Goal: Check status: Check status

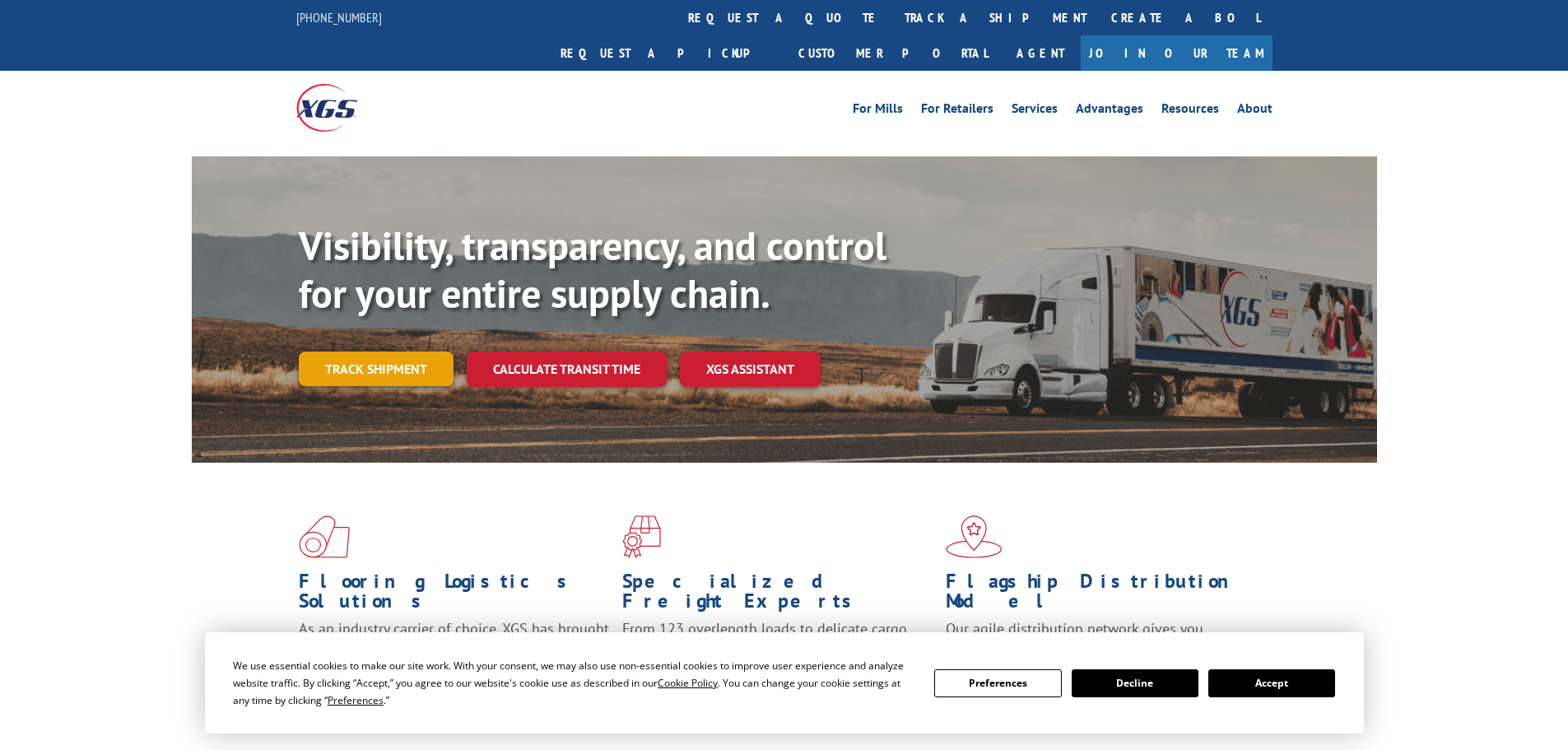
click at [382, 352] on link "Track shipment" at bounding box center [376, 369] width 154 height 35
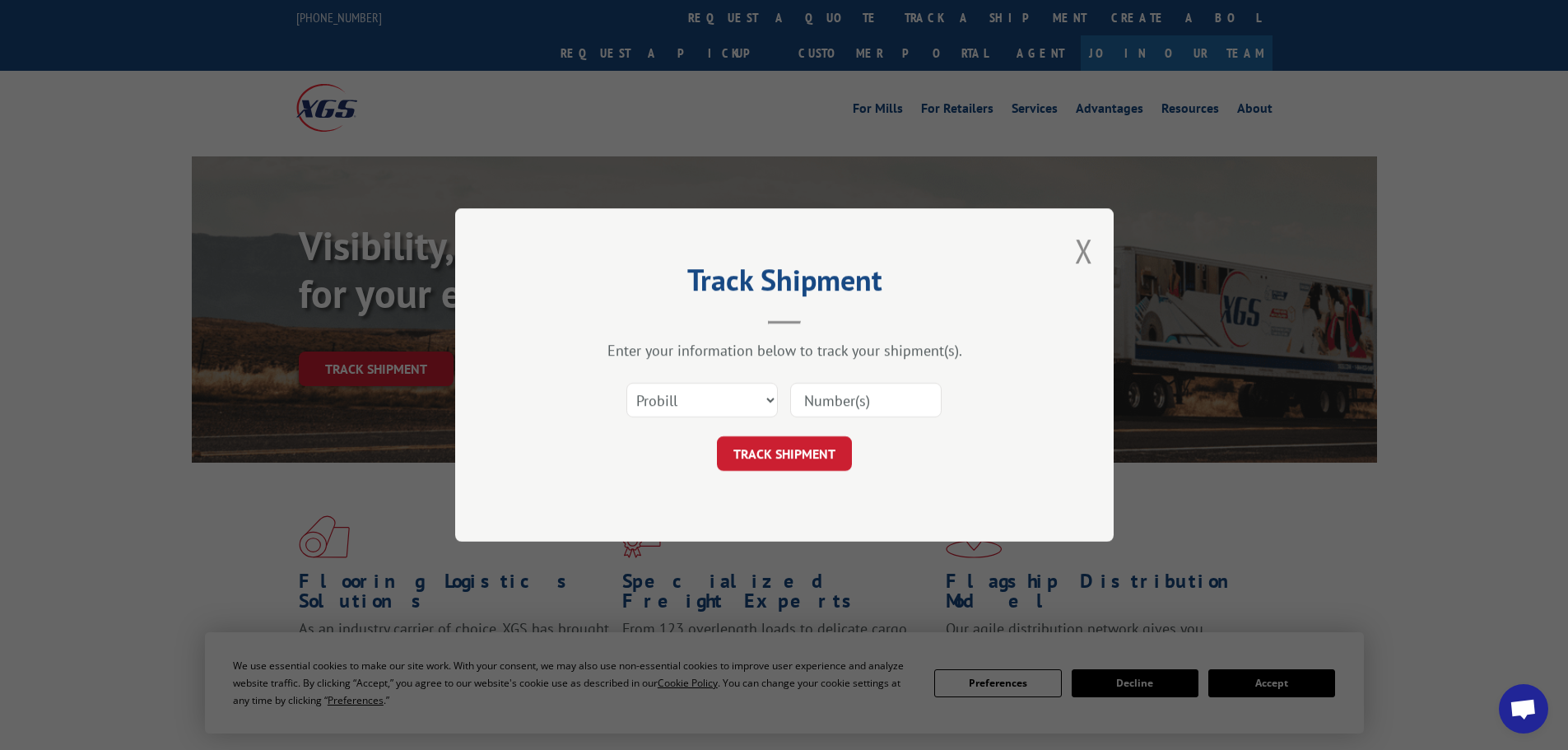
click at [863, 397] on input at bounding box center [866, 400] width 152 height 35
click at [749, 398] on select "Select category... Probill BOL PO" at bounding box center [703, 400] width 152 height 35
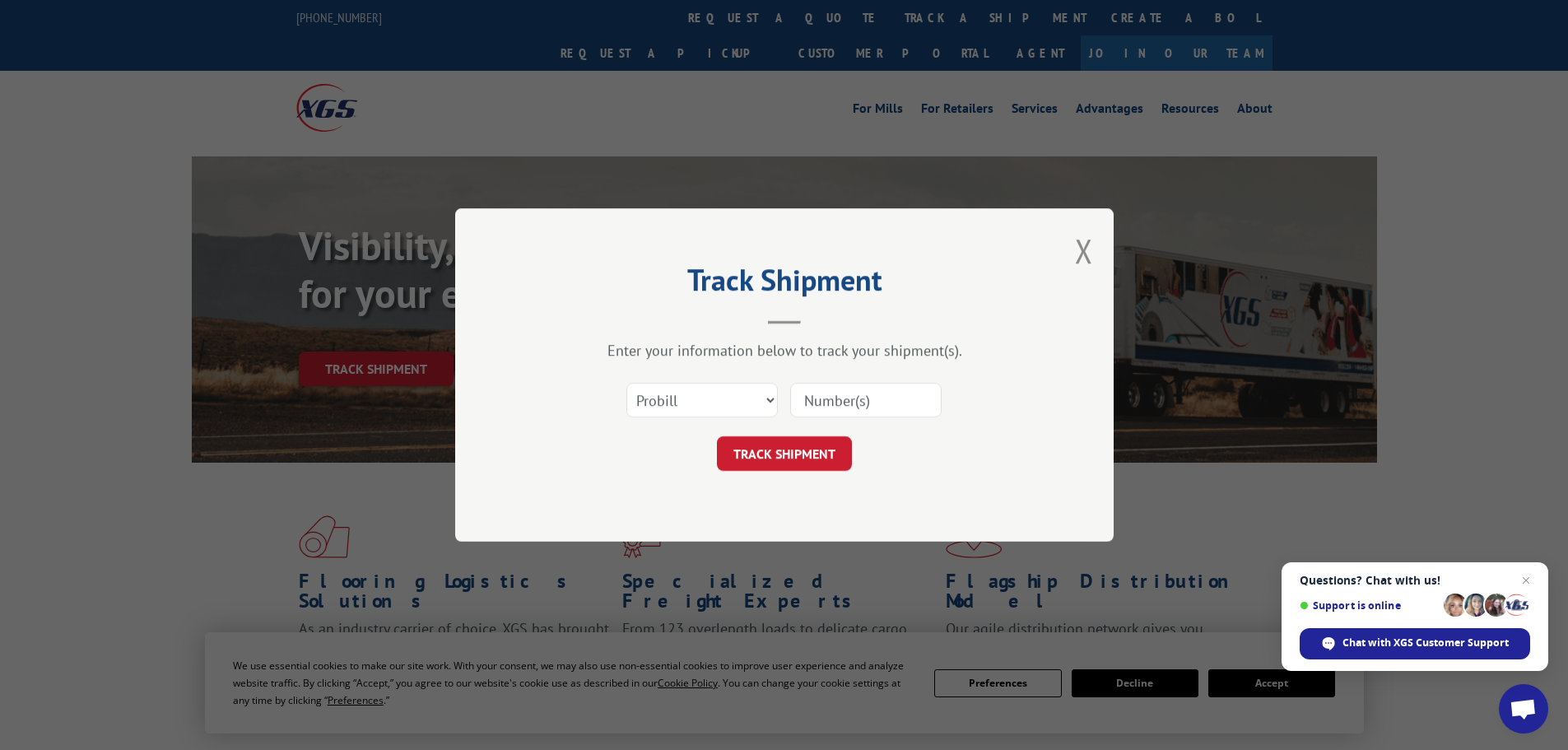
click at [952, 378] on div "Select category... Probill BOL PO" at bounding box center [784, 399] width 494 height 54
click at [867, 399] on input at bounding box center [866, 400] width 152 height 35
paste input "17467933"
type input "17467933"
click at [806, 448] on button "TRACK SHIPMENT" at bounding box center [785, 453] width 135 height 35
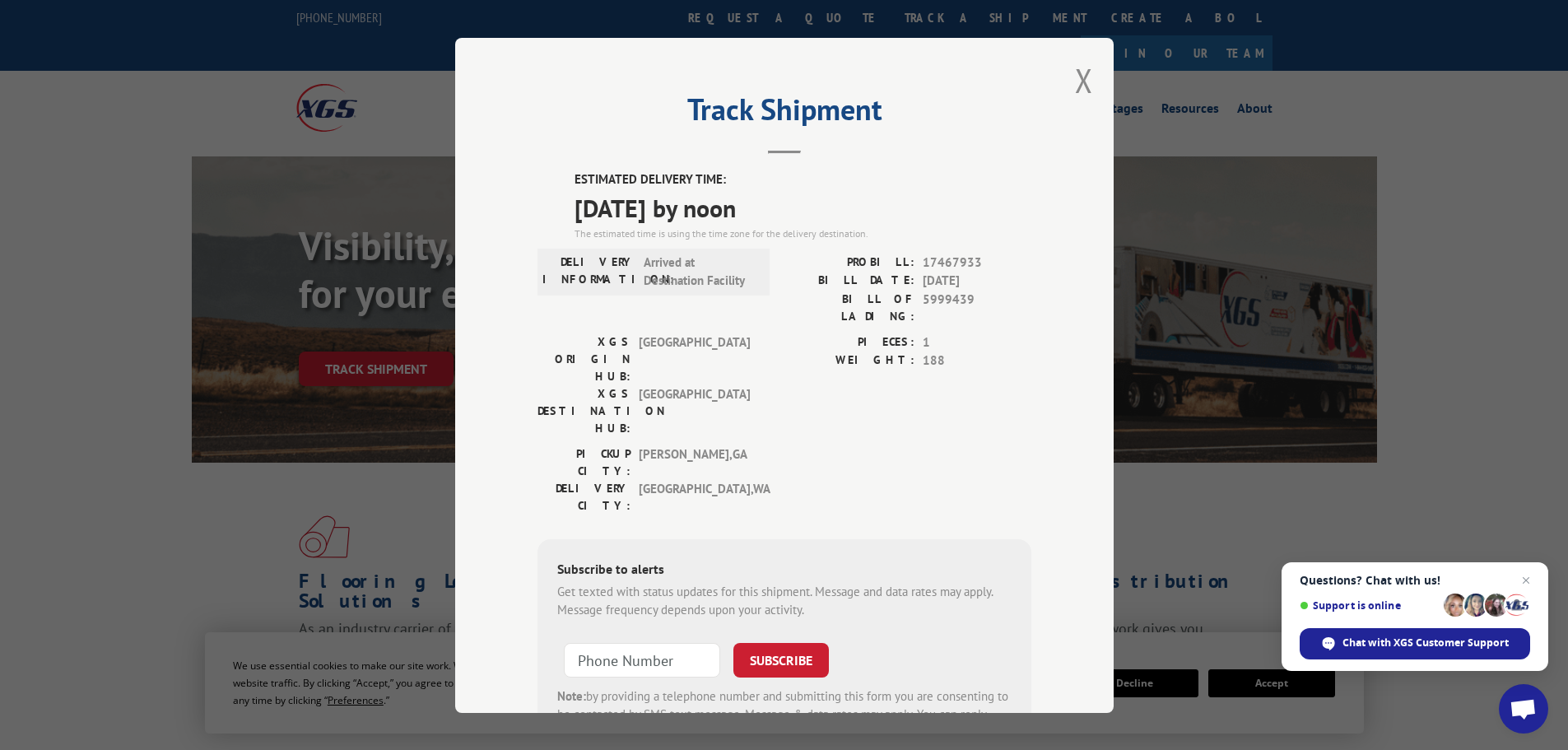
drag, startPoint x: 574, startPoint y: 209, endPoint x: 782, endPoint y: 217, distance: 208.2
click at [782, 217] on span "[DATE] by noon" at bounding box center [803, 206] width 457 height 37
click at [747, 214] on span "[DATE] by noon" at bounding box center [803, 206] width 457 height 37
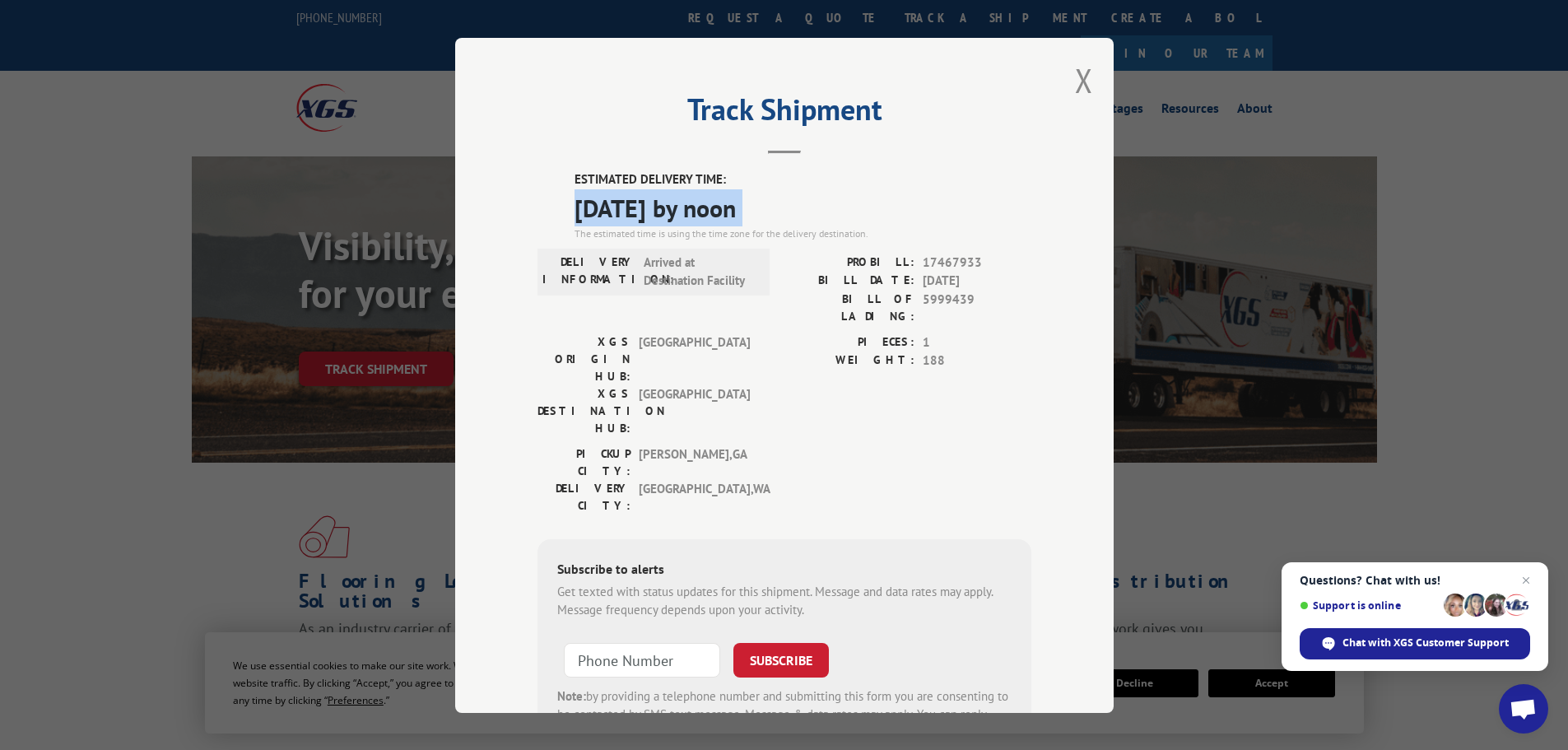
click at [747, 214] on span "[DATE] by noon" at bounding box center [803, 206] width 457 height 37
copy span "[DATE] by noon"
click at [1076, 73] on button "Close modal" at bounding box center [1084, 80] width 18 height 44
